Goal: Information Seeking & Learning: Learn about a topic

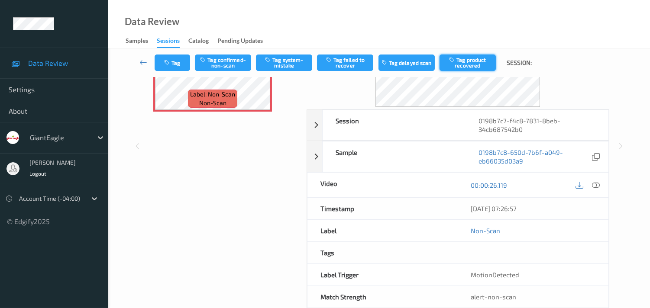
scroll to position [96, 0]
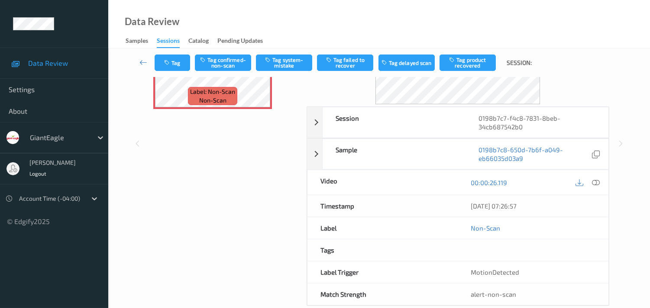
click at [336, 181] on div "Video" at bounding box center [383, 182] width 151 height 25
click at [577, 184] on icon at bounding box center [580, 183] width 8 height 8
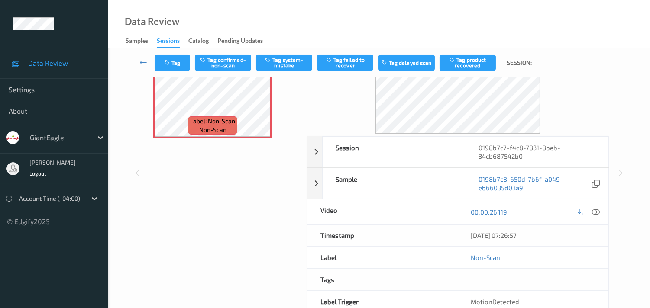
scroll to position [0, 0]
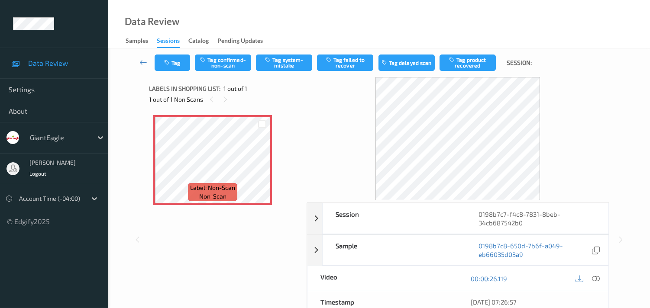
click at [512, 35] on div "Data Review Samples Sessions Catalog Pending Updates" at bounding box center [379, 24] width 542 height 49
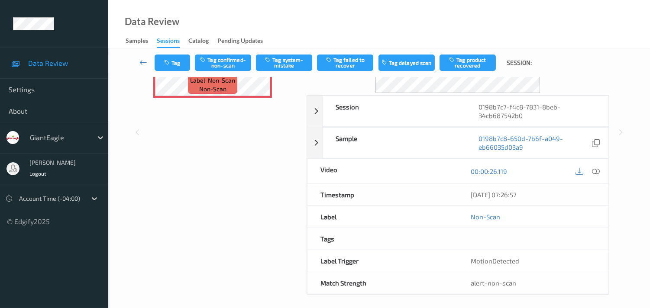
scroll to position [113, 0]
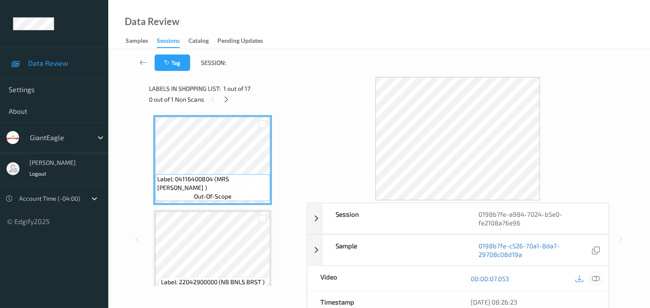
click at [592, 279] on icon at bounding box center [596, 279] width 8 height 8
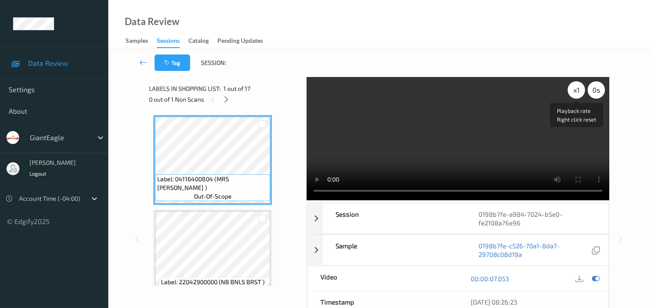
click at [577, 89] on div "x 1" at bounding box center [576, 89] width 17 height 17
click at [572, 89] on div "x 2" at bounding box center [576, 89] width 17 height 17
click at [575, 91] on div "x 4" at bounding box center [576, 89] width 17 height 17
click at [573, 90] on div "x 8" at bounding box center [576, 89] width 17 height 17
click at [573, 90] on div "x 1" at bounding box center [576, 89] width 17 height 17
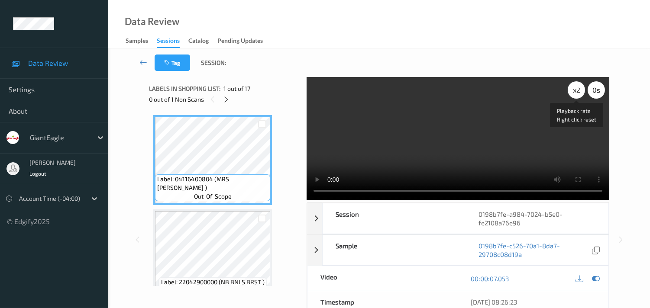
click at [574, 91] on div "x 2" at bounding box center [576, 89] width 17 height 17
click at [574, 87] on div "x 4" at bounding box center [576, 89] width 17 height 17
click at [574, 90] on div "x 8" at bounding box center [576, 89] width 17 height 17
click at [574, 90] on div "x 1" at bounding box center [576, 89] width 17 height 17
click at [574, 90] on div "x 2" at bounding box center [576, 89] width 17 height 17
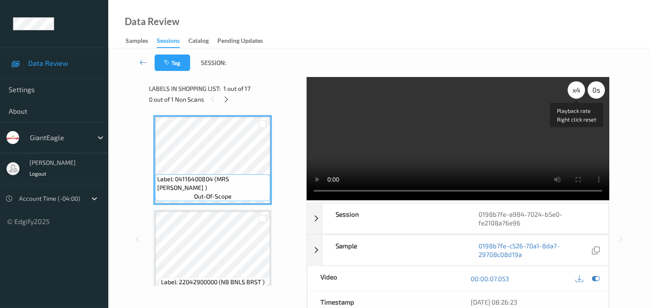
click at [574, 90] on div "x 4" at bounding box center [576, 89] width 17 height 17
click at [574, 90] on div "x 8" at bounding box center [576, 89] width 17 height 17
click at [574, 90] on div "x 1" at bounding box center [576, 89] width 17 height 17
click at [574, 90] on div "x 2" at bounding box center [576, 89] width 17 height 17
click at [574, 90] on div "x 4" at bounding box center [576, 89] width 17 height 17
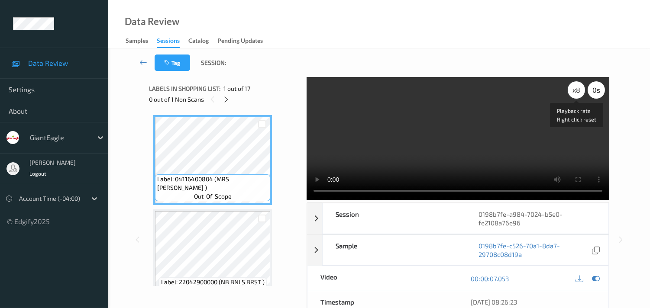
click at [574, 90] on div "x 8" at bounding box center [576, 89] width 17 height 17
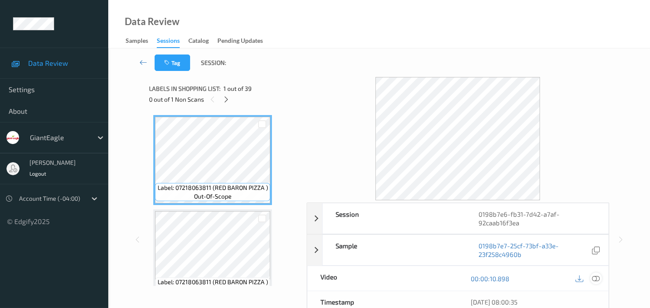
click at [596, 279] on icon at bounding box center [596, 279] width 8 height 8
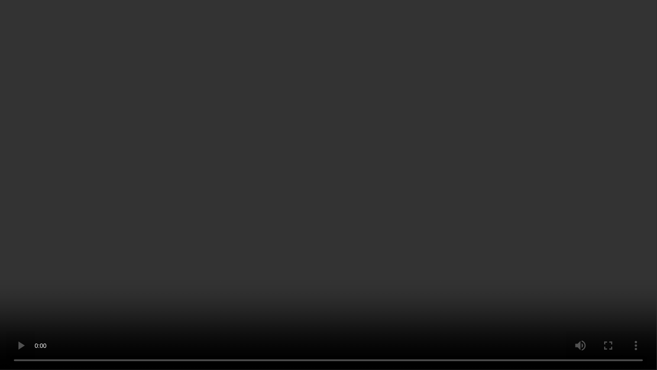
click at [438, 224] on video at bounding box center [328, 185] width 657 height 370
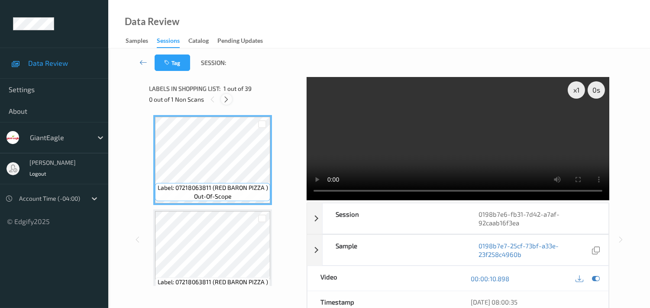
click at [226, 97] on icon at bounding box center [226, 100] width 7 height 8
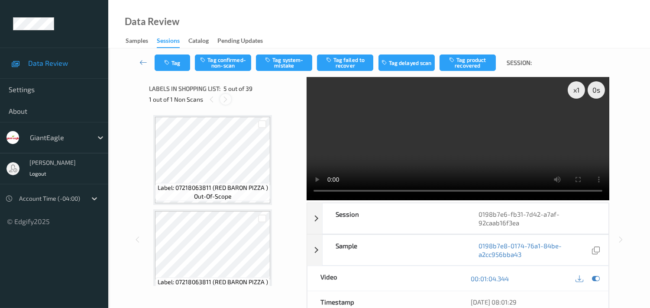
scroll to position [286, 0]
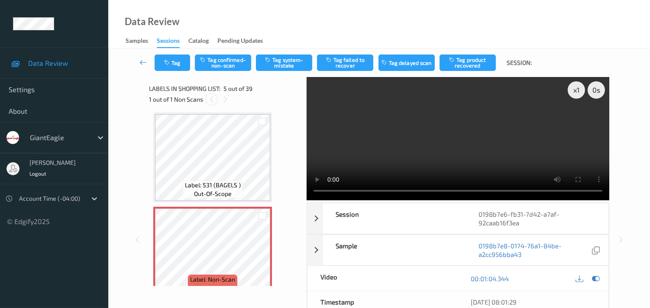
click at [211, 102] on icon at bounding box center [211, 100] width 7 height 8
click at [435, 146] on video at bounding box center [458, 138] width 303 height 123
click at [423, 131] on video at bounding box center [458, 138] width 303 height 123
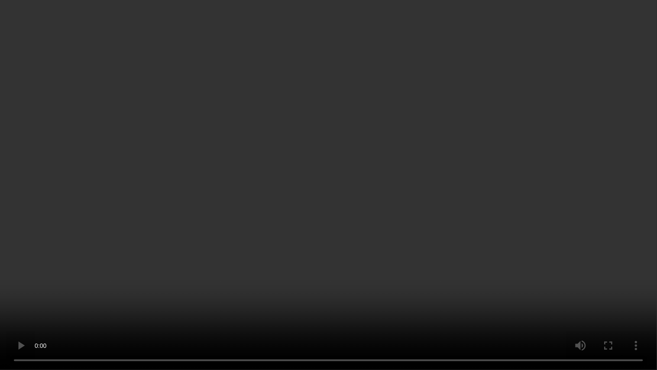
click at [415, 261] on video at bounding box center [328, 185] width 657 height 370
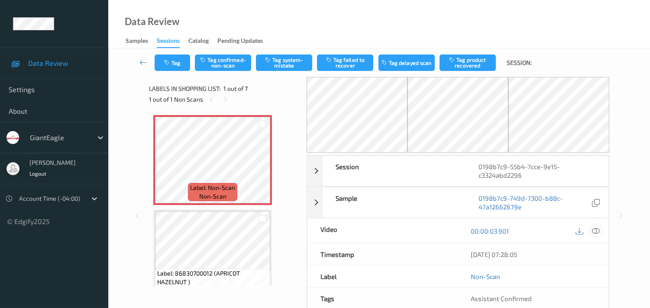
click at [598, 229] on icon at bounding box center [596, 231] width 8 height 8
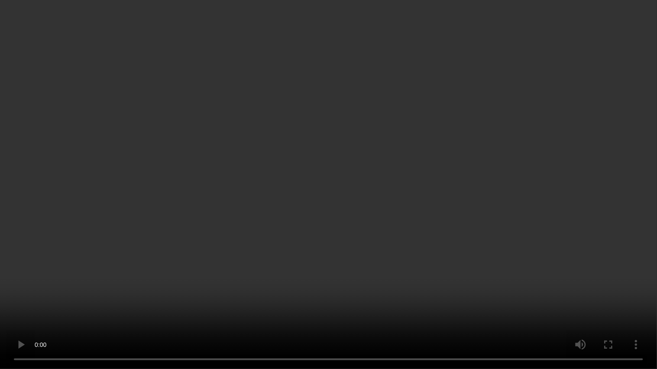
click at [462, 103] on video at bounding box center [328, 184] width 657 height 369
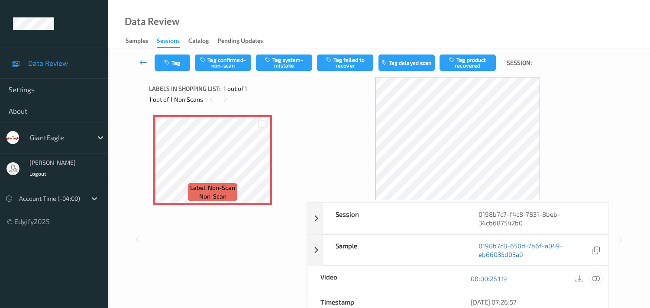
click at [595, 279] on icon at bounding box center [596, 279] width 8 height 8
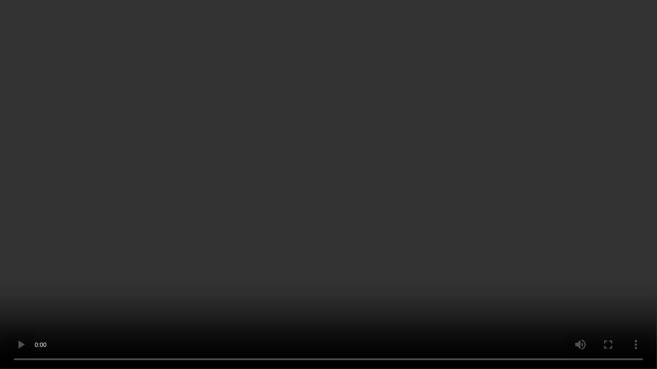
click at [426, 174] on video at bounding box center [328, 184] width 657 height 369
click at [460, 52] on video at bounding box center [328, 185] width 657 height 370
click at [535, 45] on video at bounding box center [328, 185] width 657 height 370
